Goal: Check status: Check status

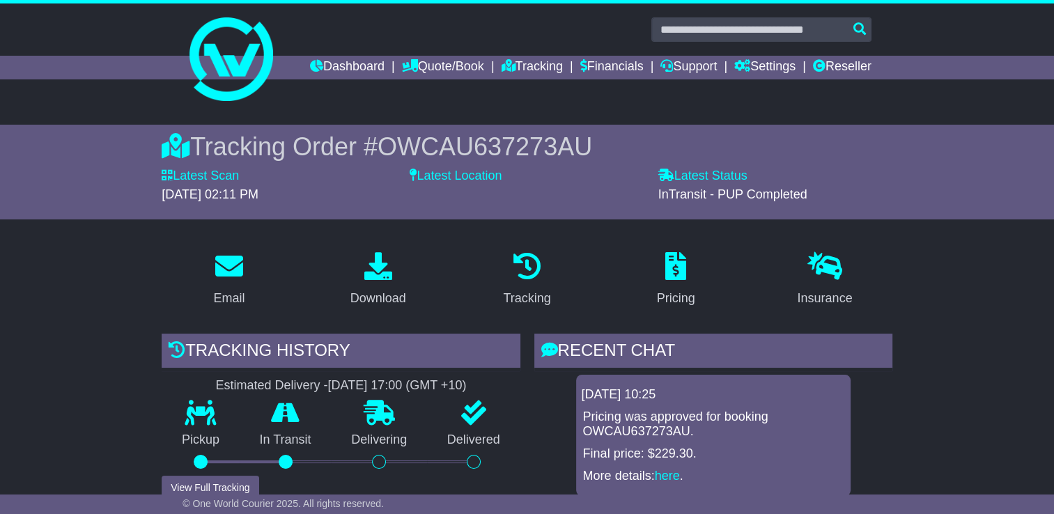
scroll to position [766, 0]
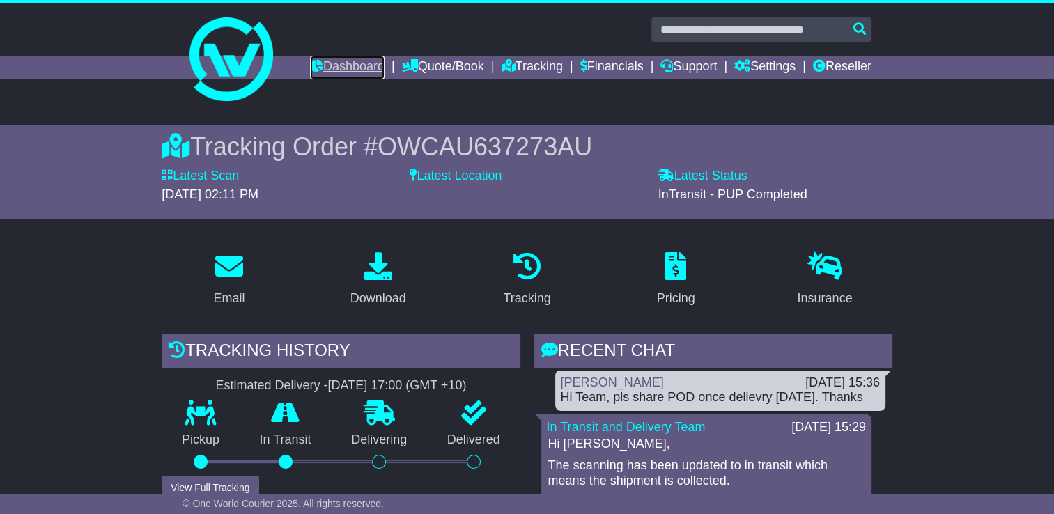
click at [336, 65] on link "Dashboard" at bounding box center [347, 68] width 75 height 24
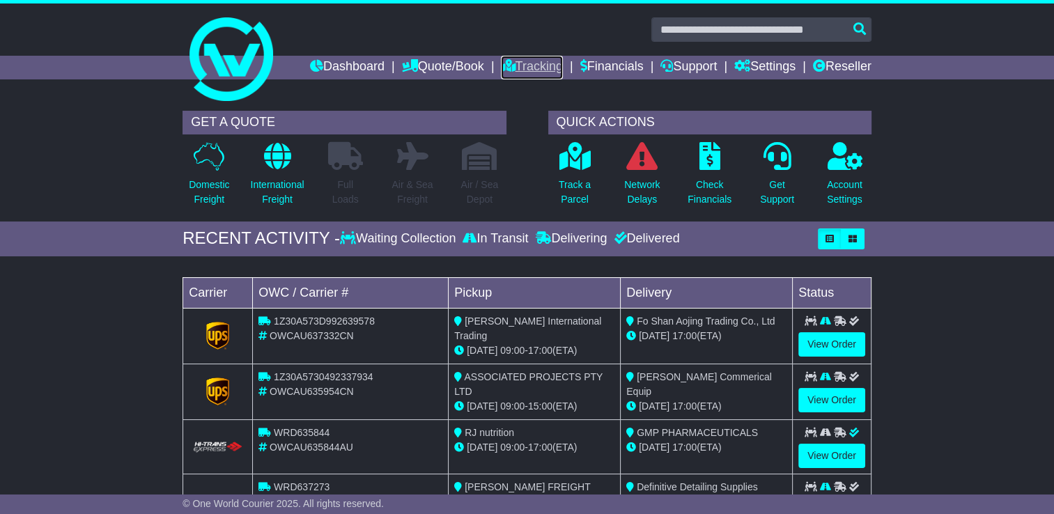
click at [525, 65] on link "Tracking" at bounding box center [531, 68] width 61 height 24
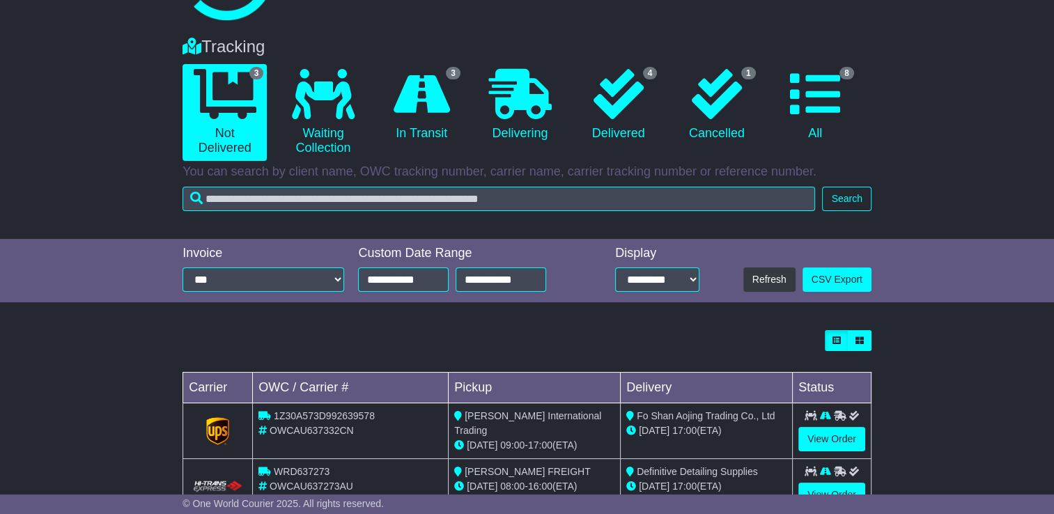
scroll to position [182, 0]
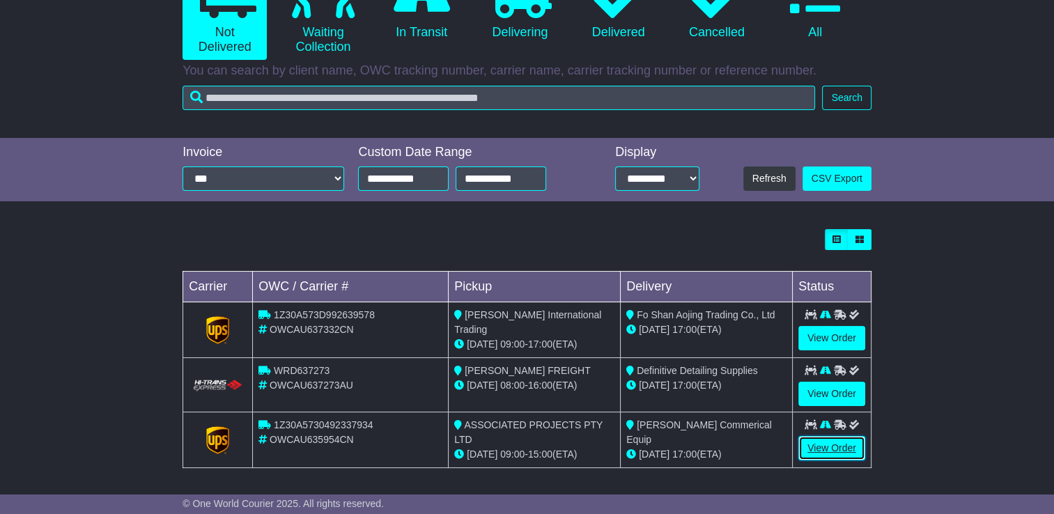
click at [819, 443] on link "View Order" at bounding box center [831, 448] width 67 height 24
click at [836, 442] on link "View Order" at bounding box center [831, 448] width 67 height 24
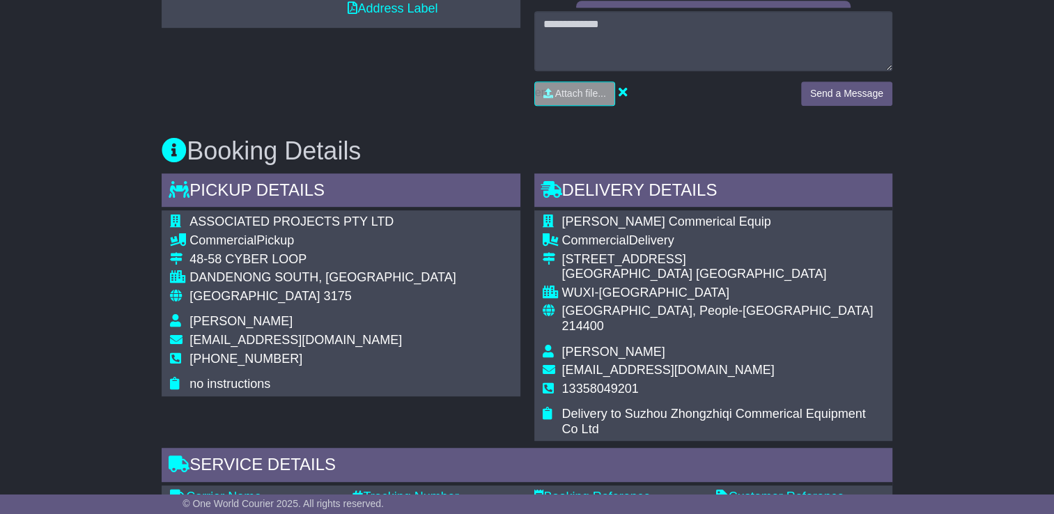
scroll to position [776, 0]
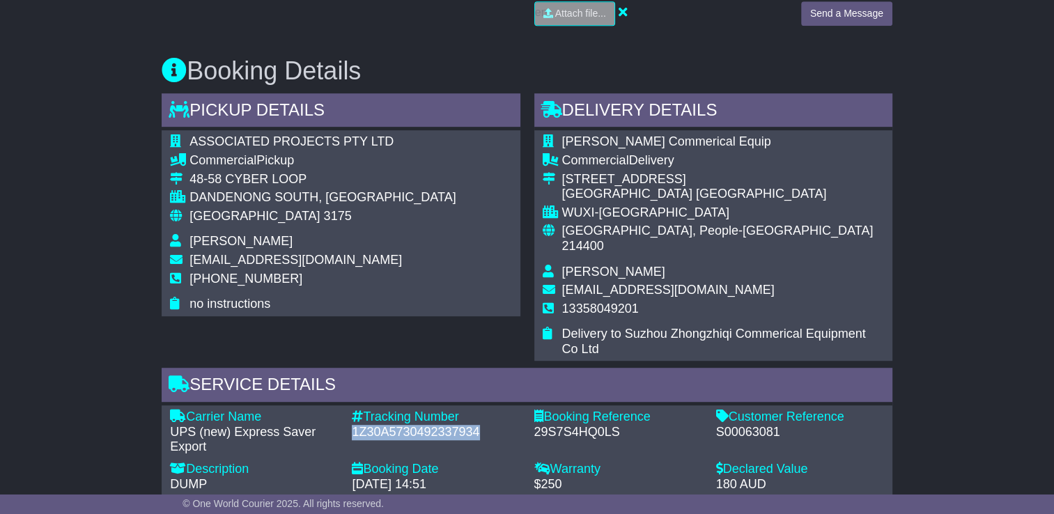
drag, startPoint x: 486, startPoint y: 416, endPoint x: 354, endPoint y: 419, distance: 132.4
click at [354, 425] on div "1Z30A5730492337934" at bounding box center [436, 432] width 168 height 15
copy div "1Z30A5730492337934"
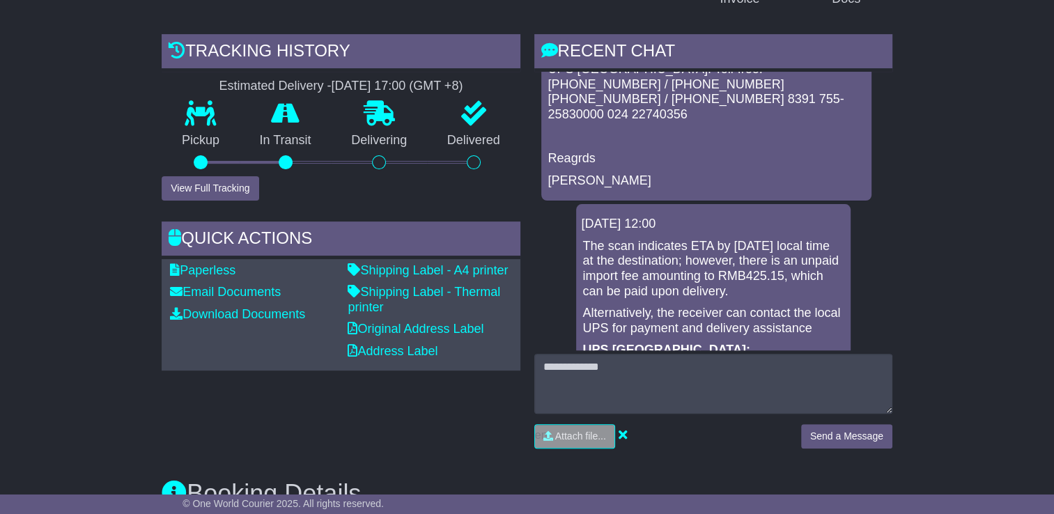
scroll to position [385, 0]
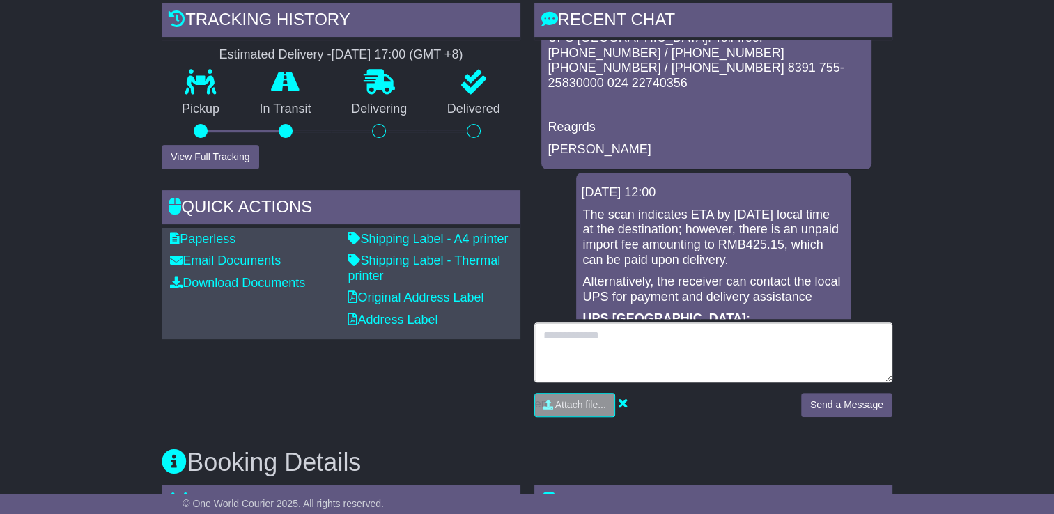
click at [570, 334] on textarea at bounding box center [713, 353] width 358 height 60
type textarea "**********"
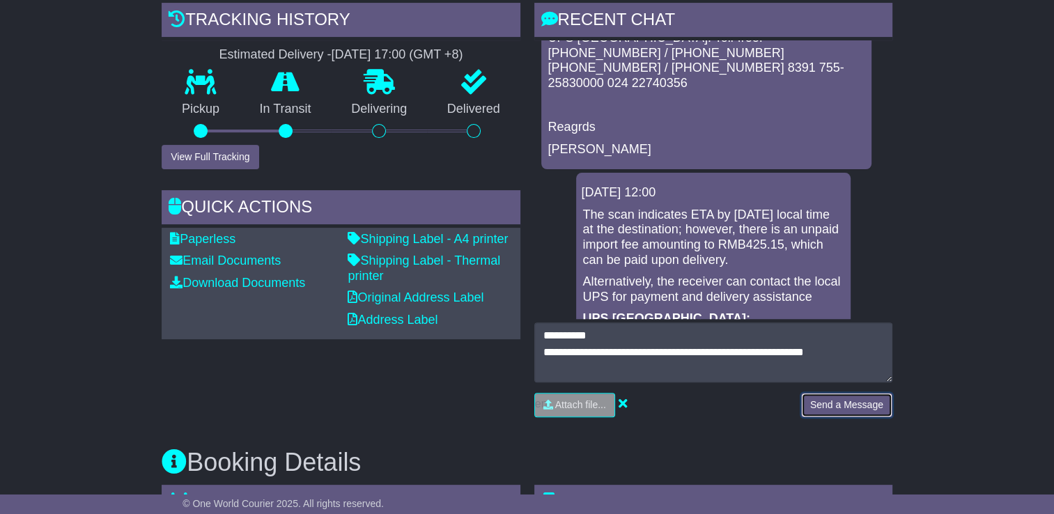
click at [880, 403] on button "Send a Message" at bounding box center [846, 405] width 91 height 24
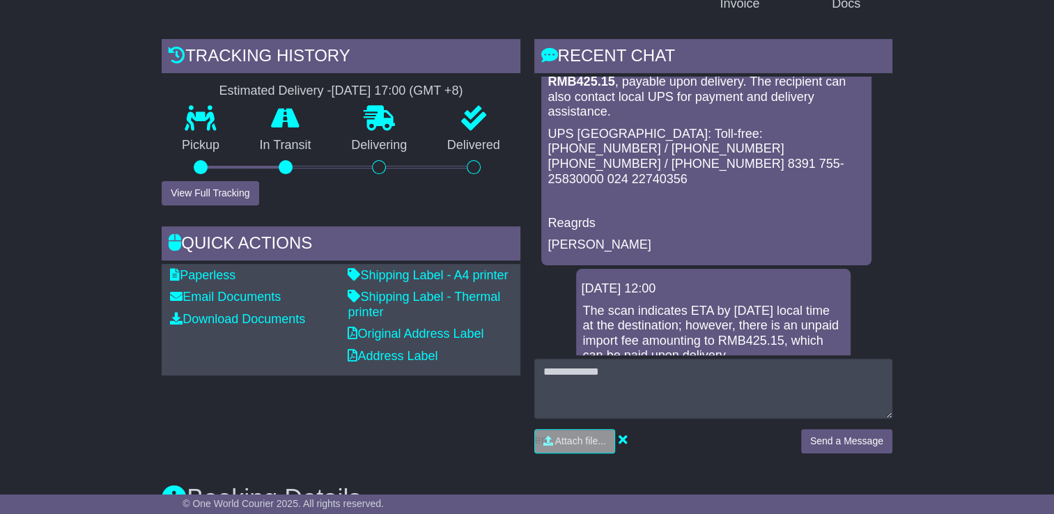
scroll to position [0, 0]
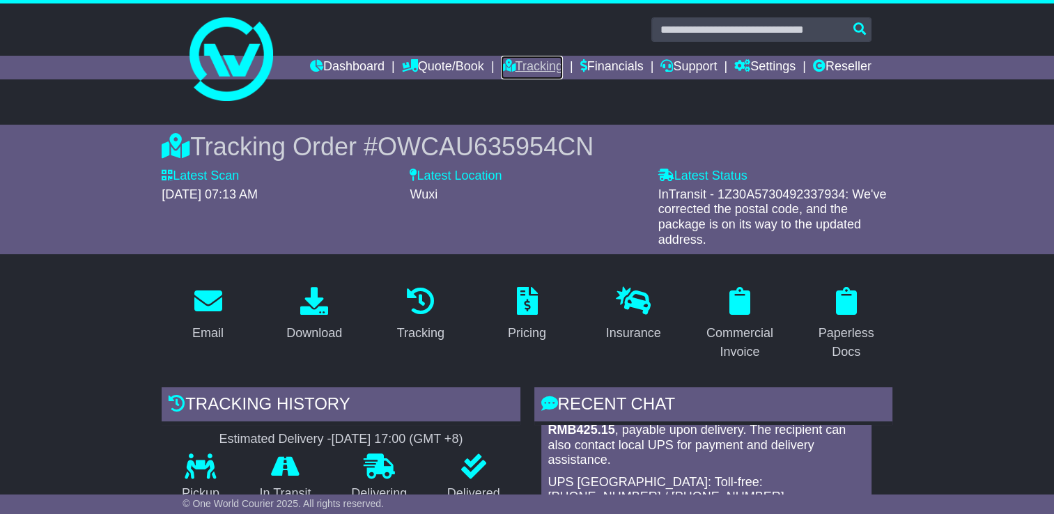
click at [528, 60] on link "Tracking" at bounding box center [531, 68] width 61 height 24
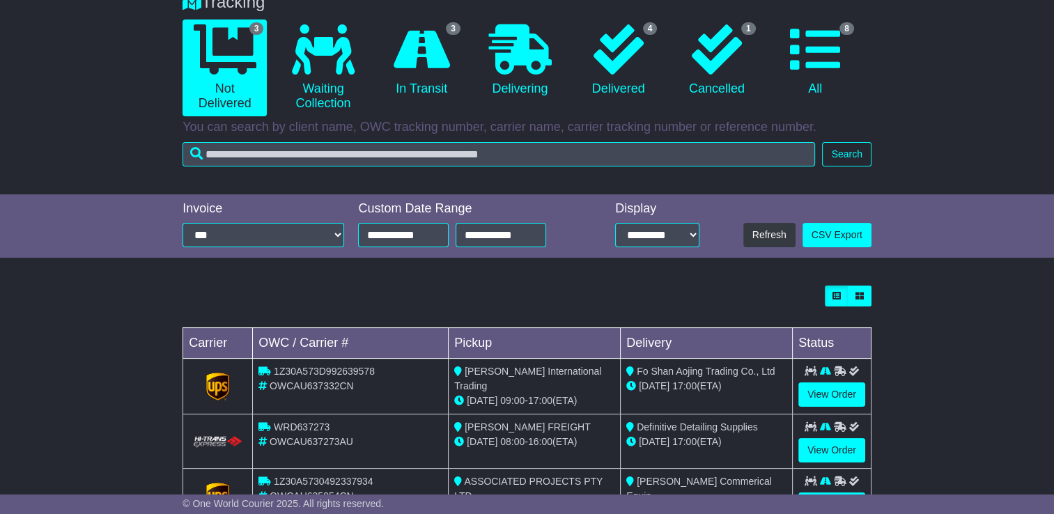
scroll to position [182, 0]
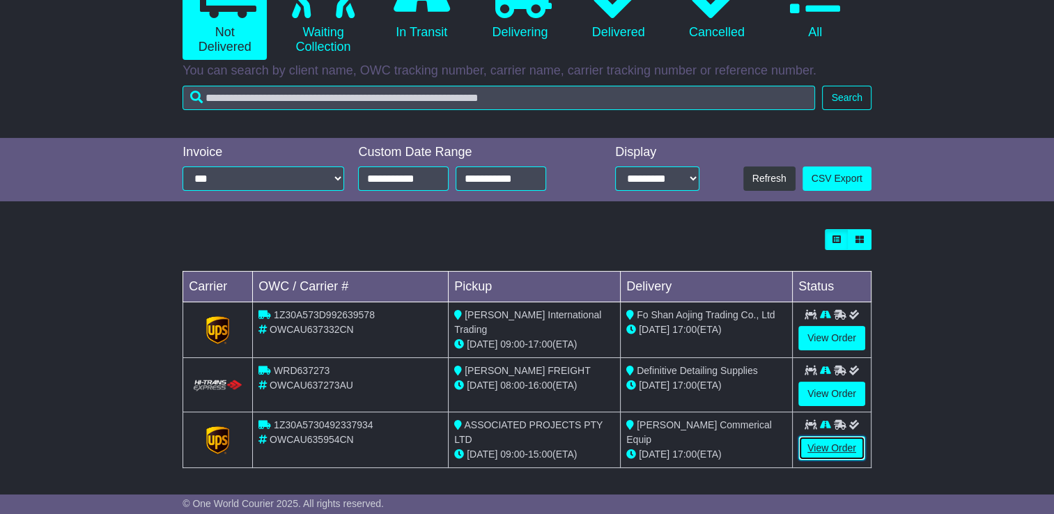
click at [833, 442] on link "View Order" at bounding box center [831, 448] width 67 height 24
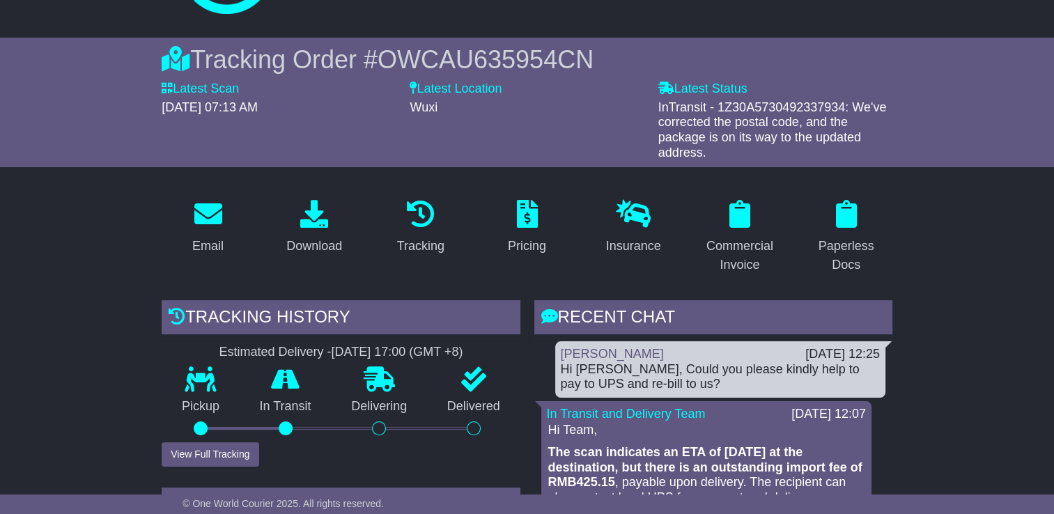
scroll to position [209, 0]
